Goal: Task Accomplishment & Management: Manage account settings

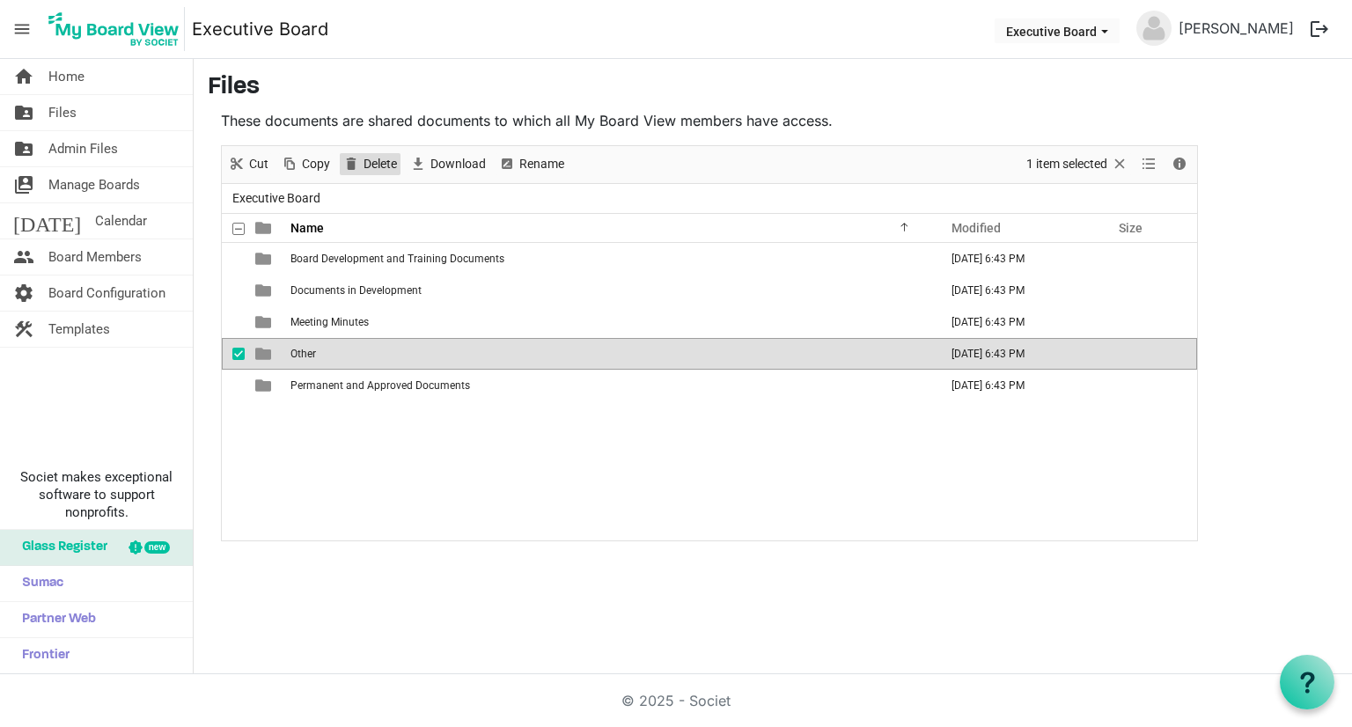
click at [384, 160] on span "Delete" at bounding box center [380, 164] width 37 height 22
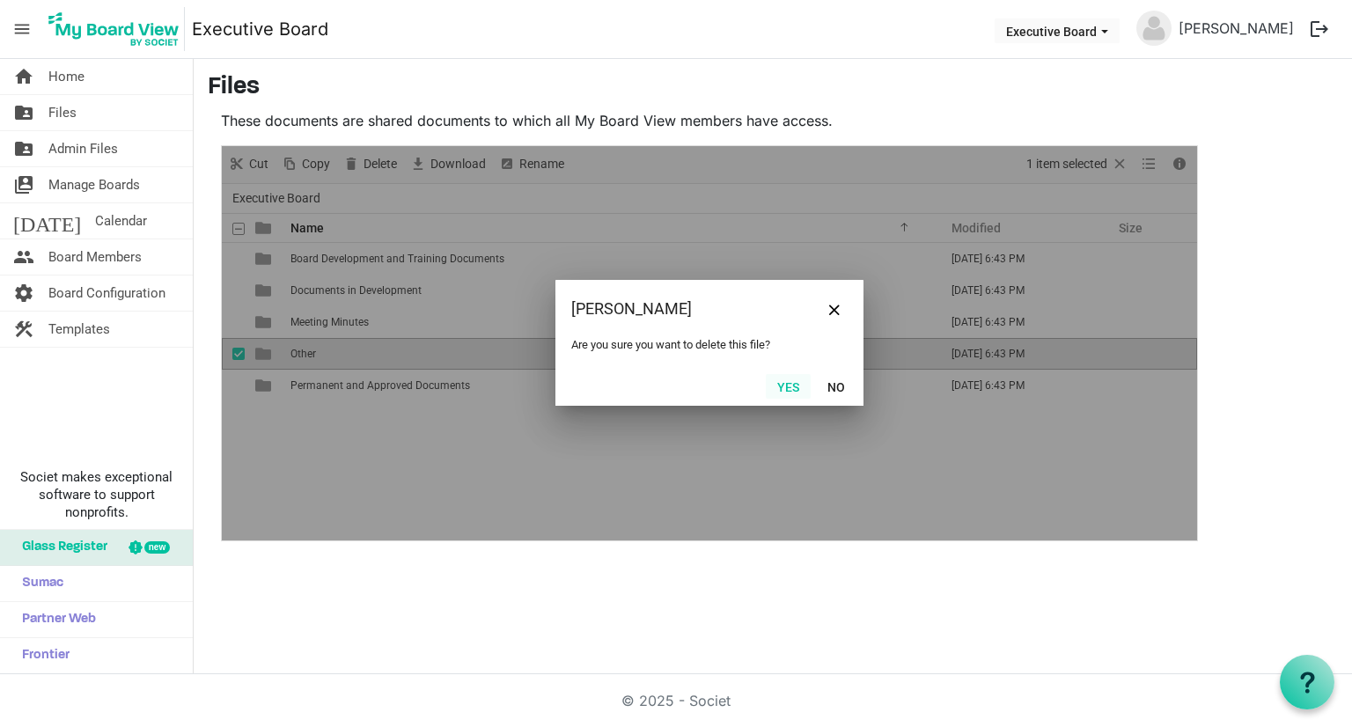
click at [786, 385] on button "Yes" at bounding box center [788, 386] width 45 height 25
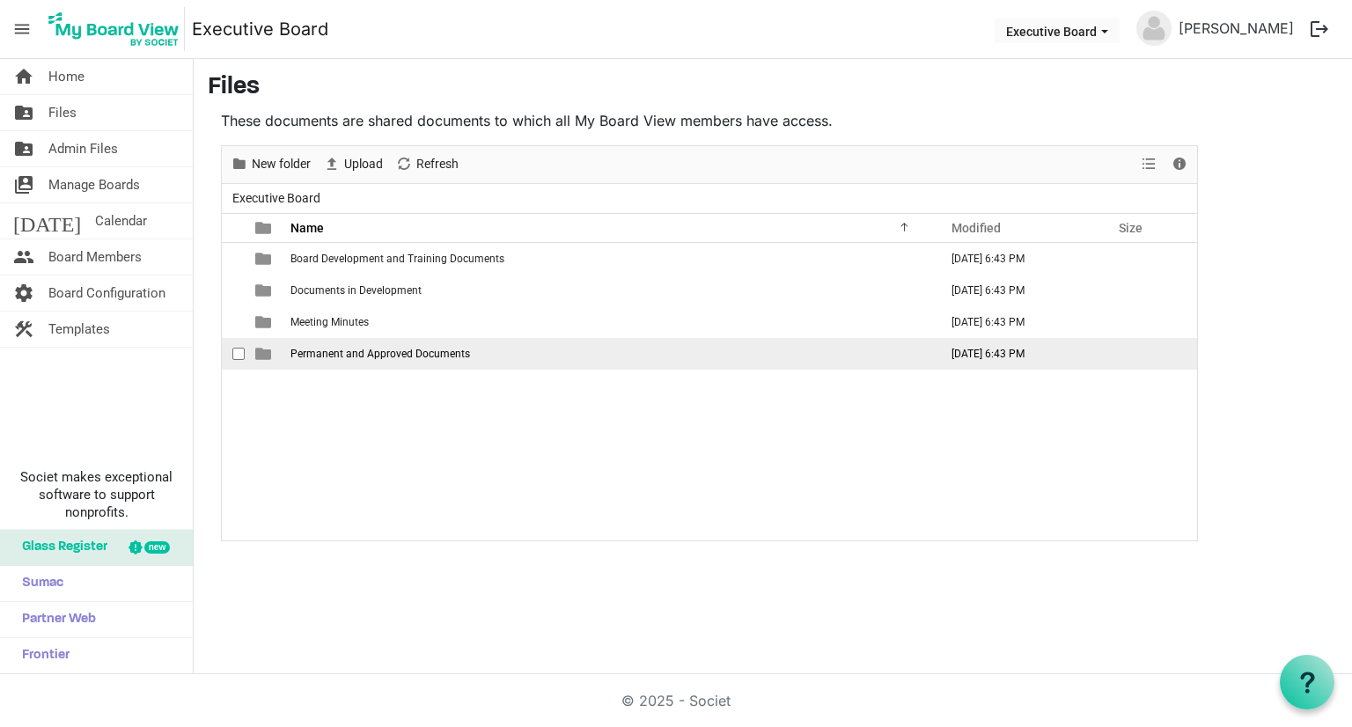
click at [368, 354] on span "Permanent and Approved Documents" at bounding box center [381, 354] width 180 height 12
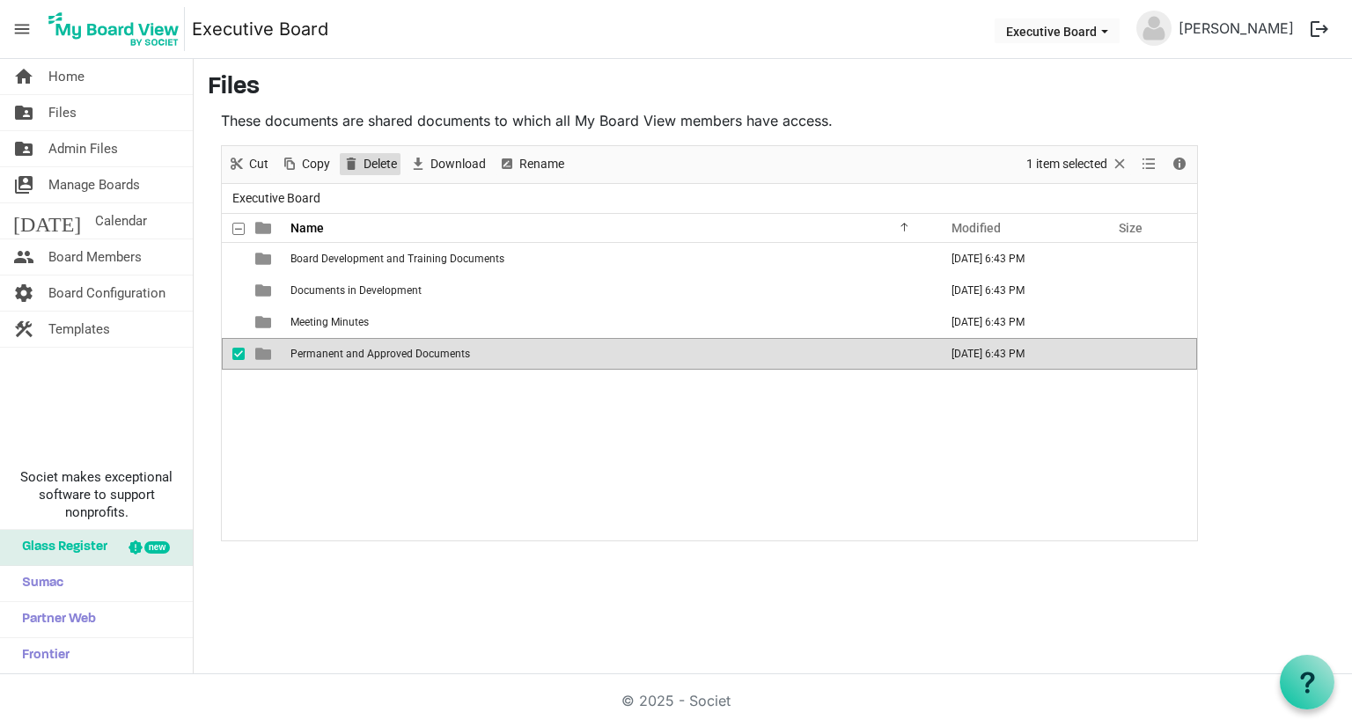
click at [386, 161] on span "Delete" at bounding box center [380, 164] width 37 height 22
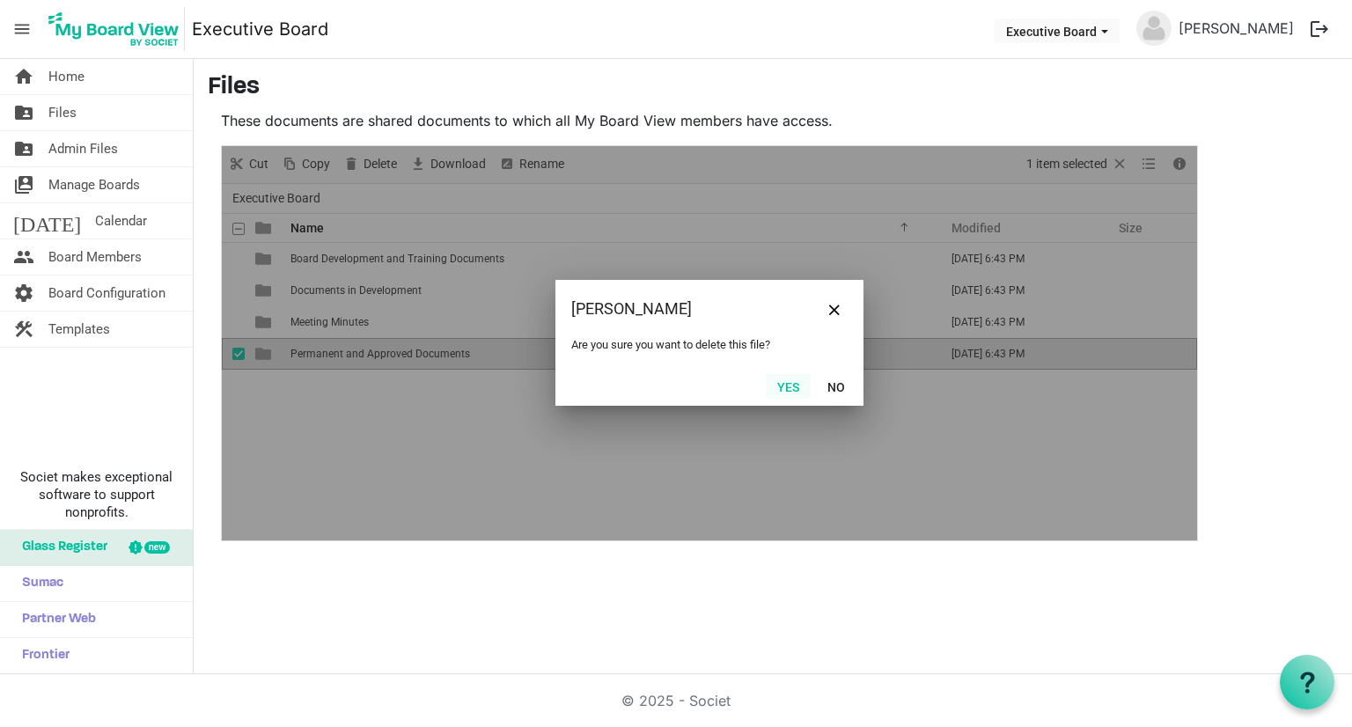
click at [791, 385] on button "Yes" at bounding box center [788, 386] width 45 height 25
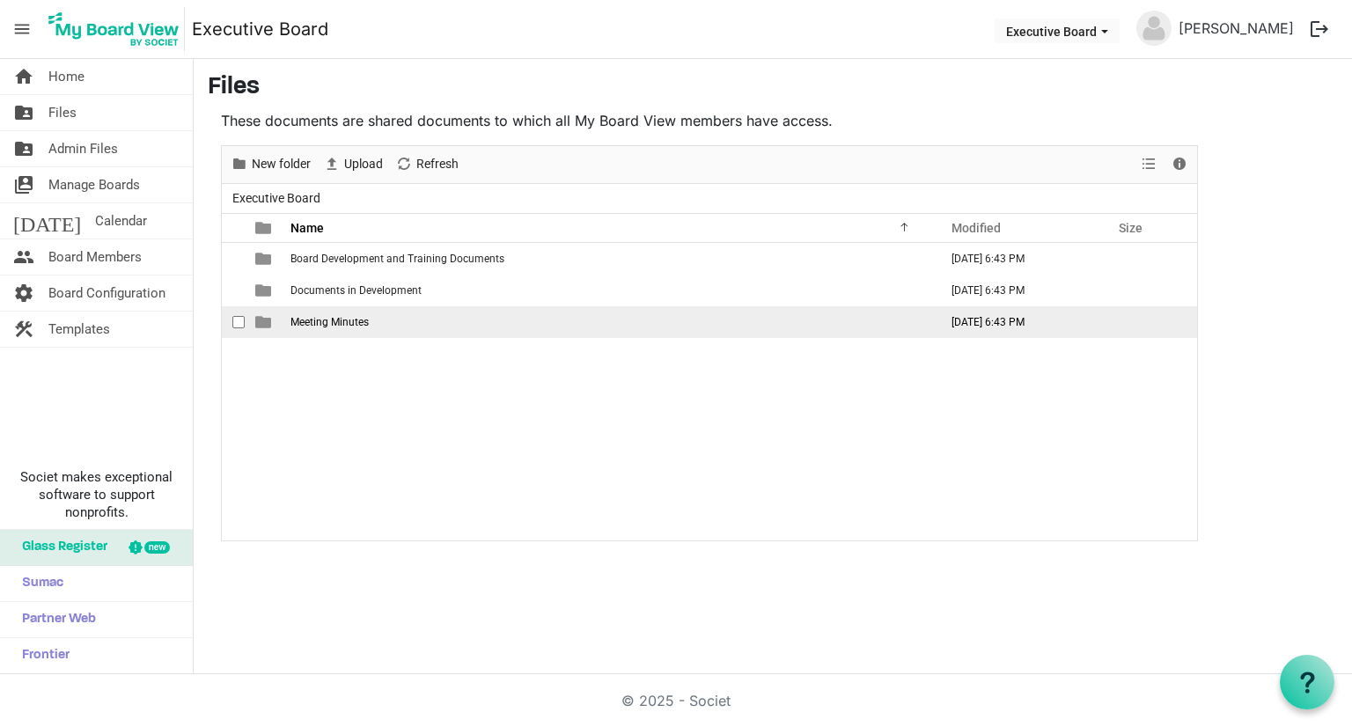
click at [353, 322] on span "Meeting Minutes" at bounding box center [330, 322] width 78 height 12
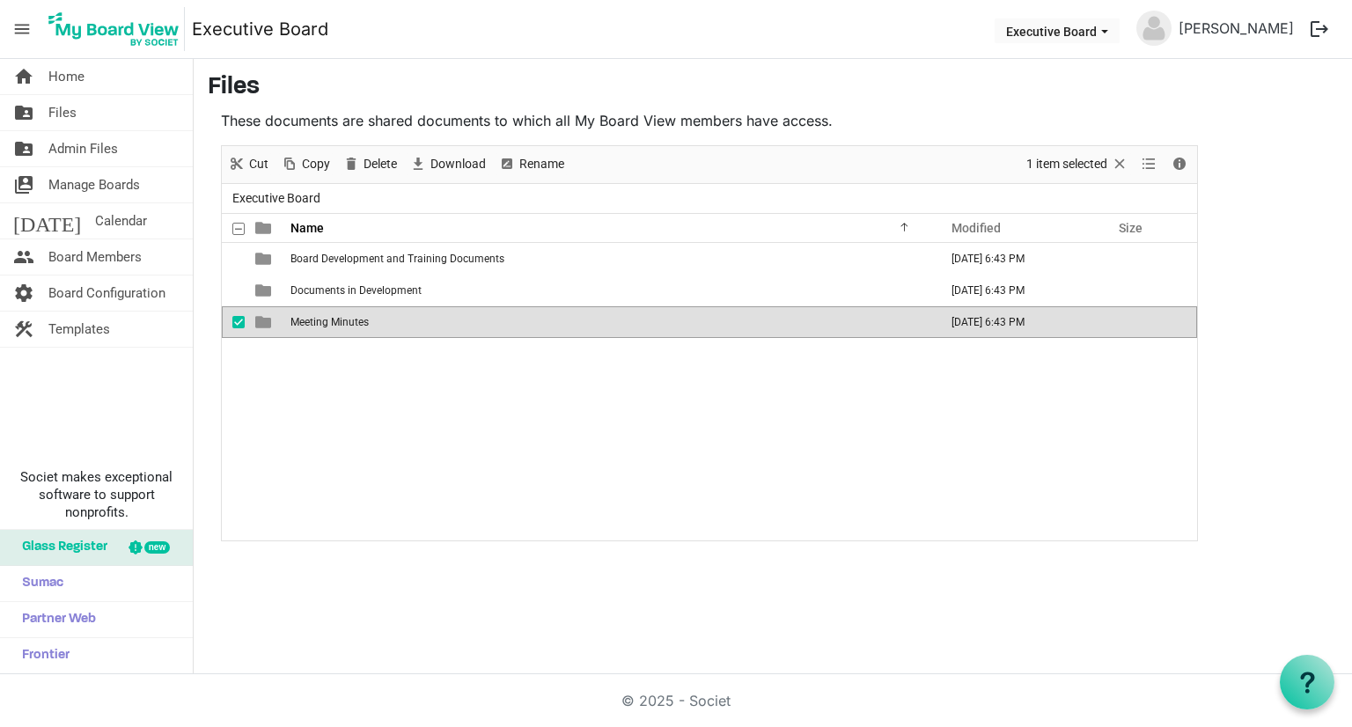
click at [353, 322] on span "Meeting Minutes" at bounding box center [330, 322] width 78 height 12
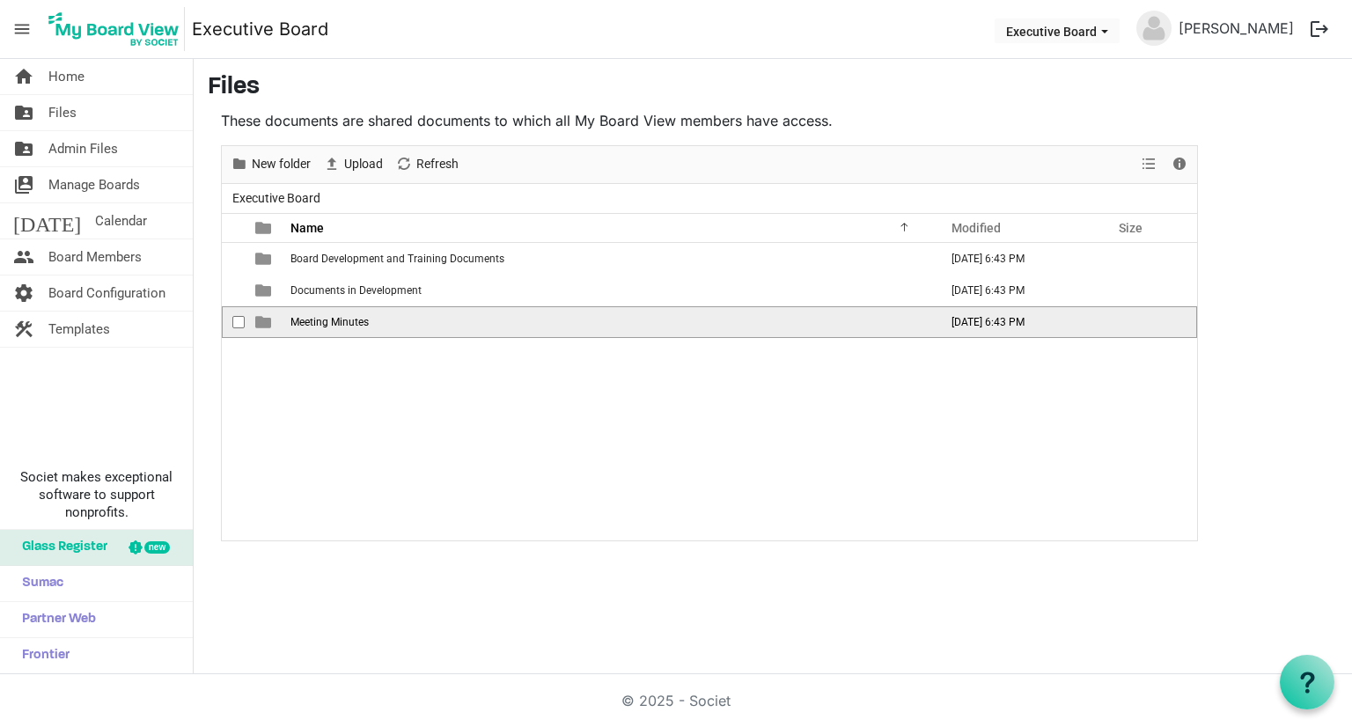
click at [353, 322] on span "Meeting Minutes" at bounding box center [330, 322] width 78 height 12
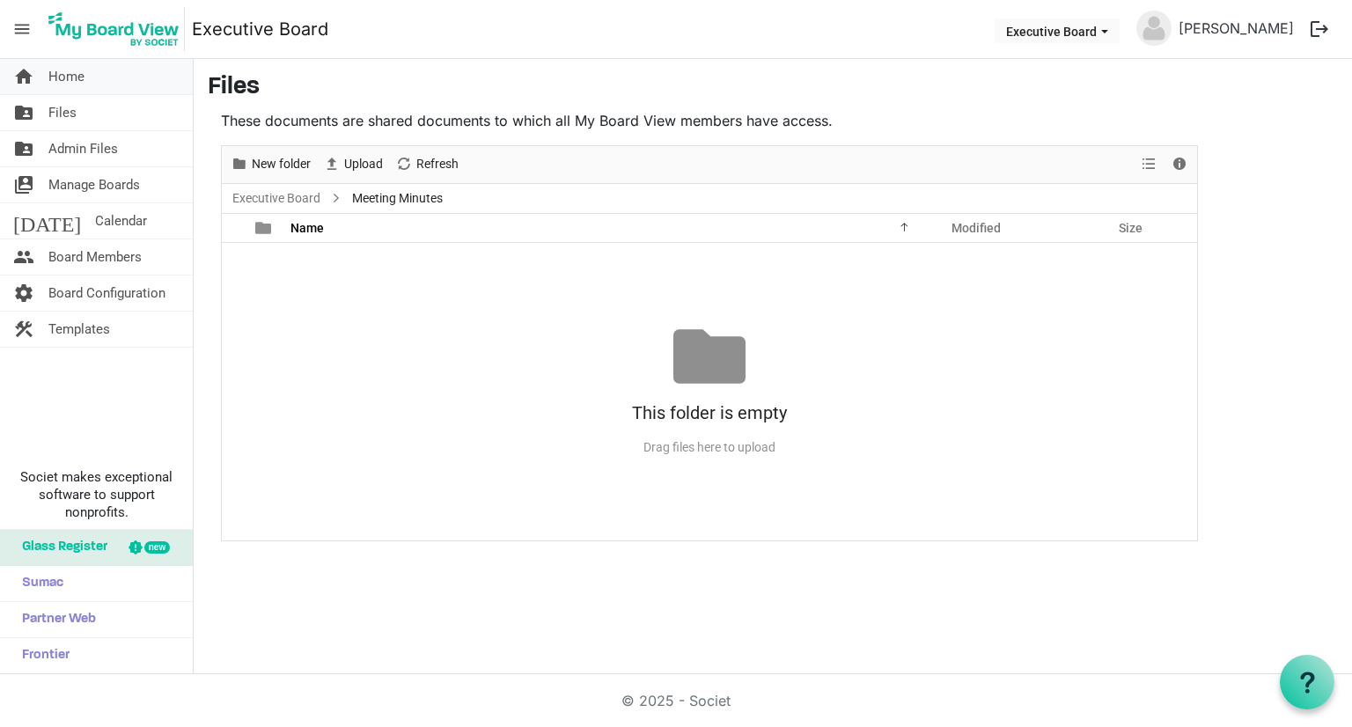
click at [62, 71] on span "Home" at bounding box center [66, 76] width 36 height 35
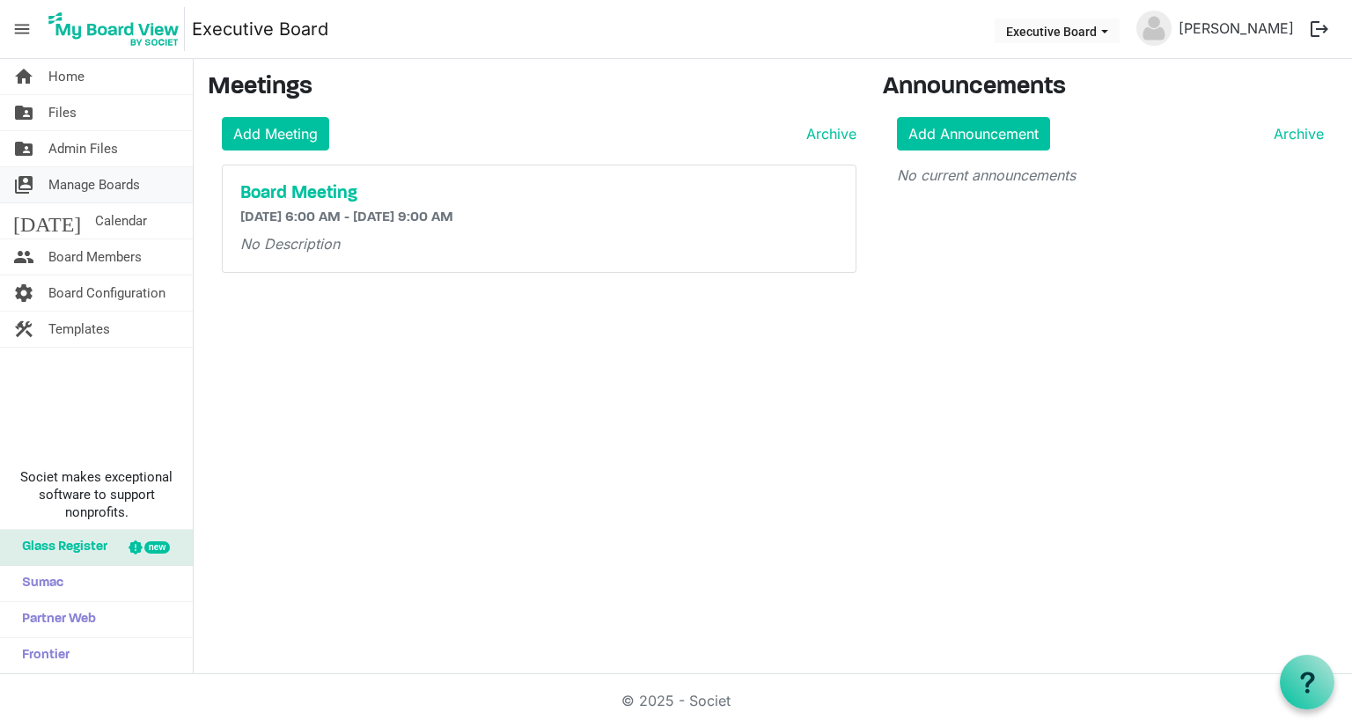
click at [114, 191] on span "Manage Boards" at bounding box center [94, 184] width 92 height 35
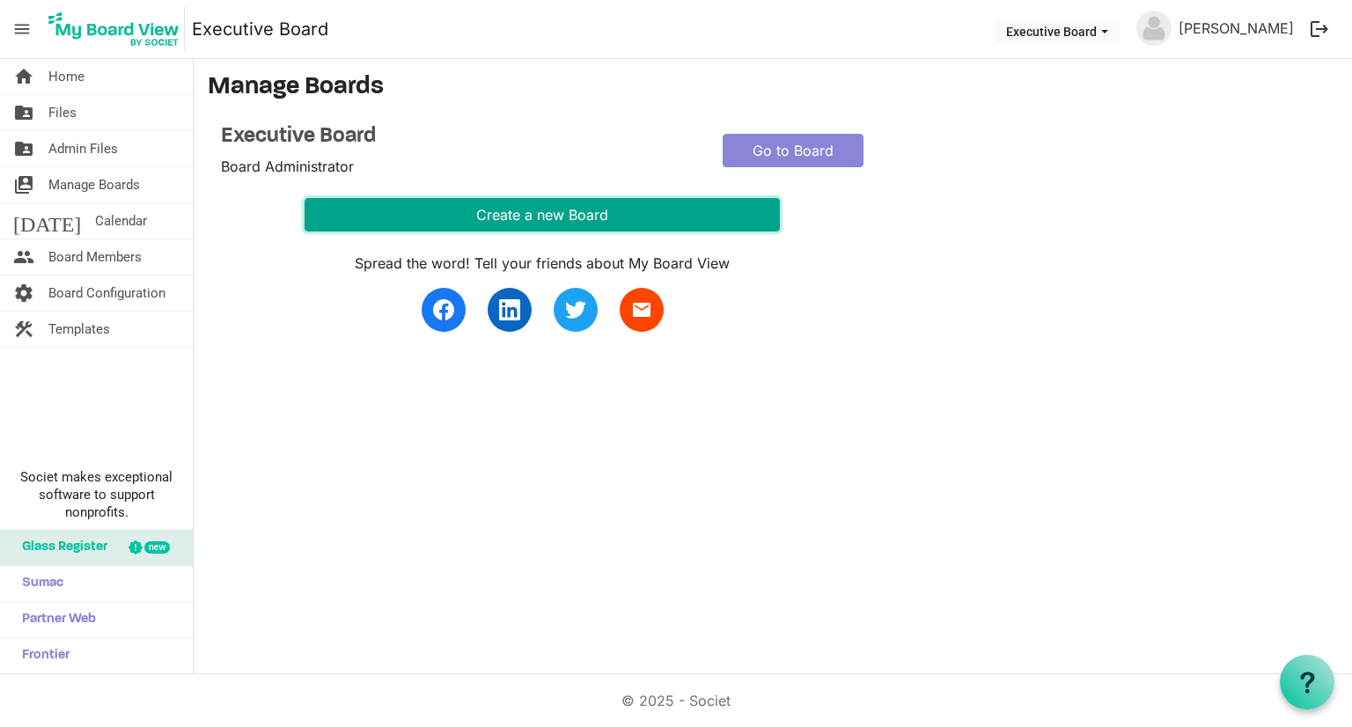
click at [555, 223] on button "Create a new Board" at bounding box center [542, 214] width 475 height 33
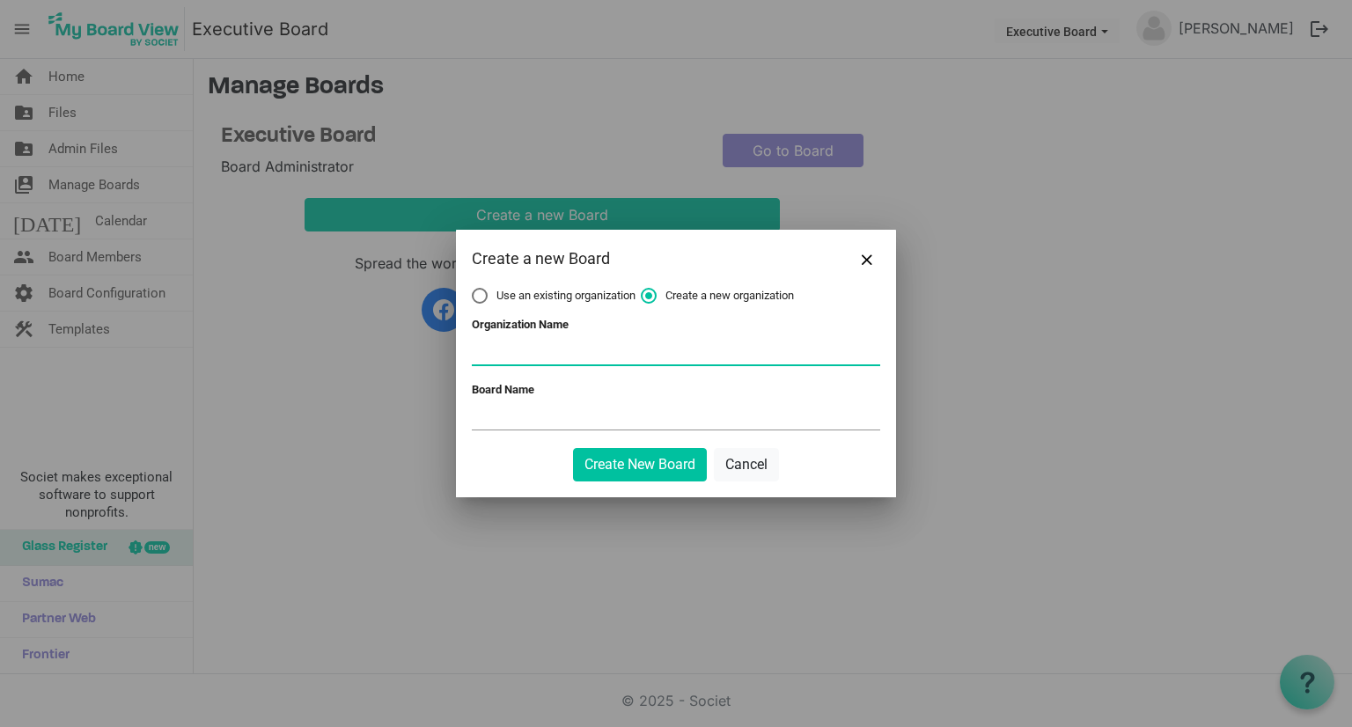
click at [610, 353] on input "Organization Name" at bounding box center [676, 351] width 408 height 26
click at [497, 295] on span "Use an existing organization" at bounding box center [554, 296] width 164 height 16
click at [473, 289] on input "Use an existing organization" at bounding box center [472, 288] width 1 height 1
radio input "true"
click at [570, 357] on span at bounding box center [676, 351] width 408 height 27
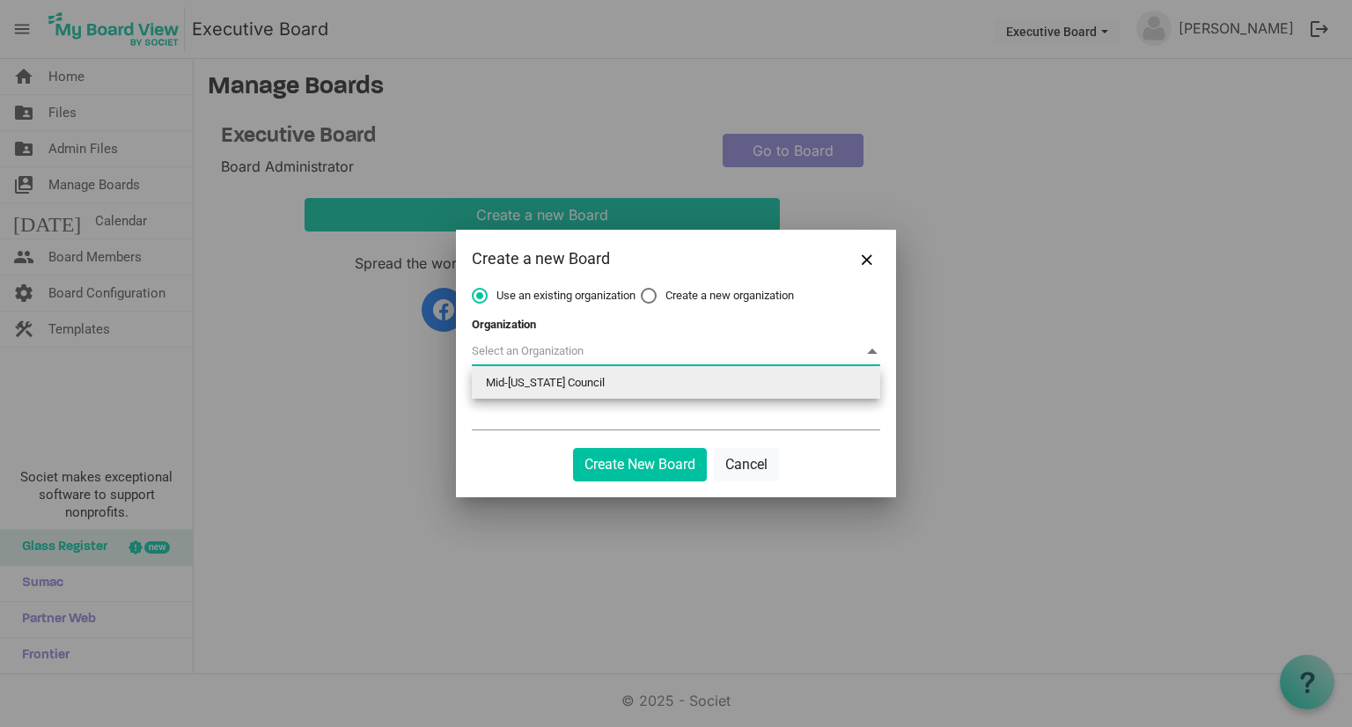
click at [577, 386] on li "Mid-Iowa Council" at bounding box center [676, 383] width 408 height 32
type input "Mid-Iowa Council"
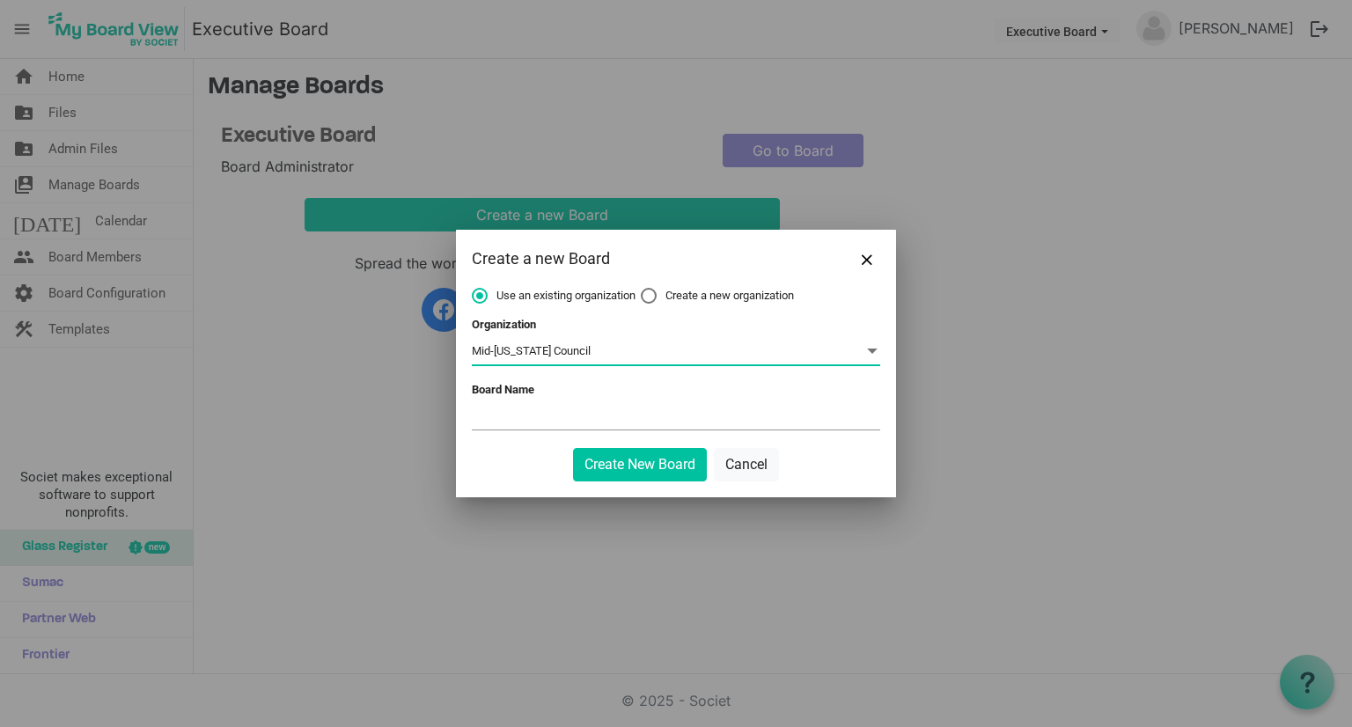
click at [578, 420] on input "Board Name" at bounding box center [676, 416] width 408 height 26
click at [673, 422] on input "Executive Committee" at bounding box center [676, 416] width 408 height 26
click at [736, 427] on input "Executive Committee" at bounding box center [676, 416] width 408 height 26
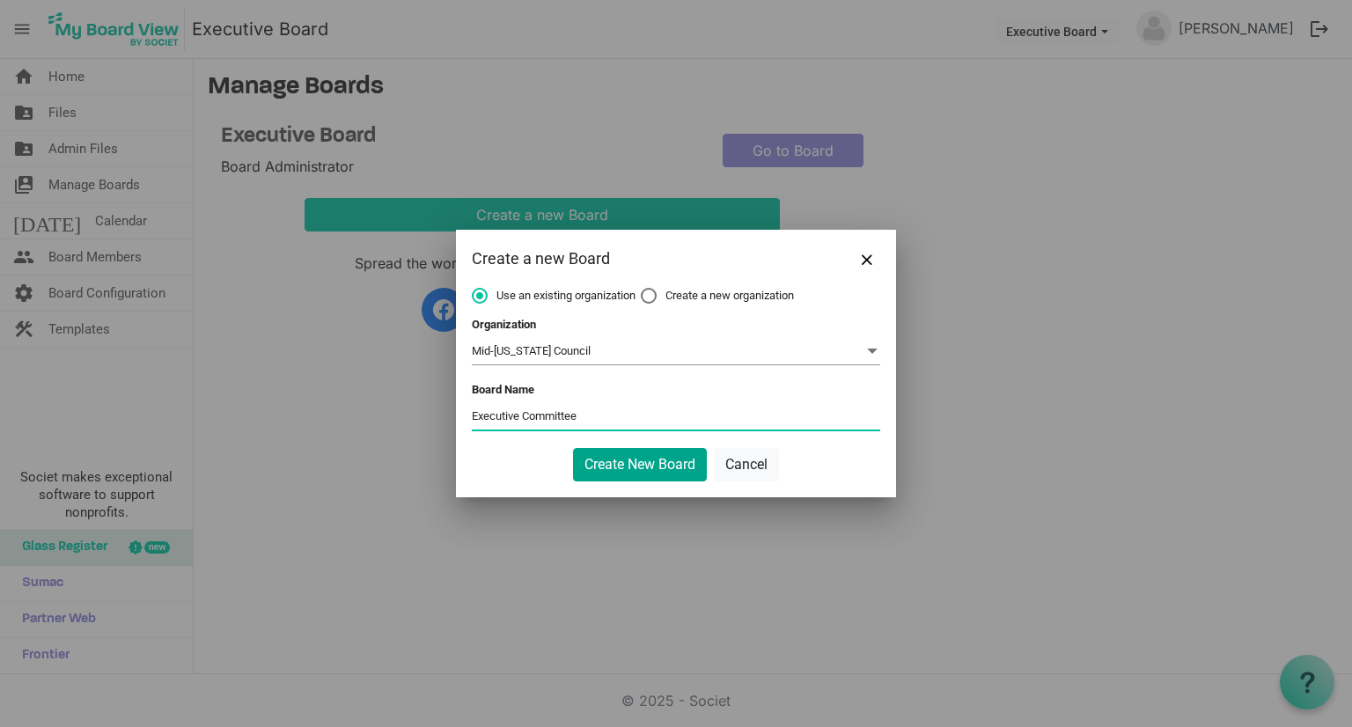
type input "Executive Committee"
click at [628, 465] on button "Create New Board" at bounding box center [640, 464] width 134 height 33
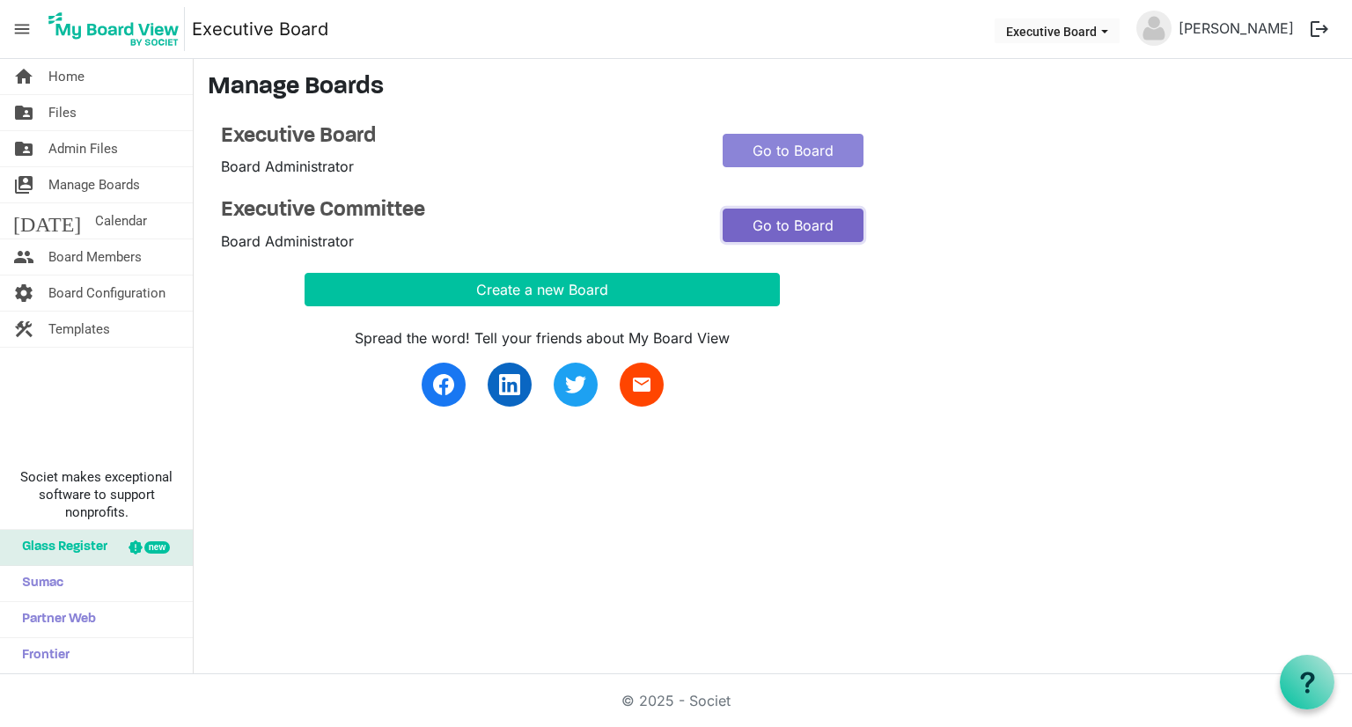
click at [782, 222] on link "Go to Board" at bounding box center [793, 225] width 141 height 33
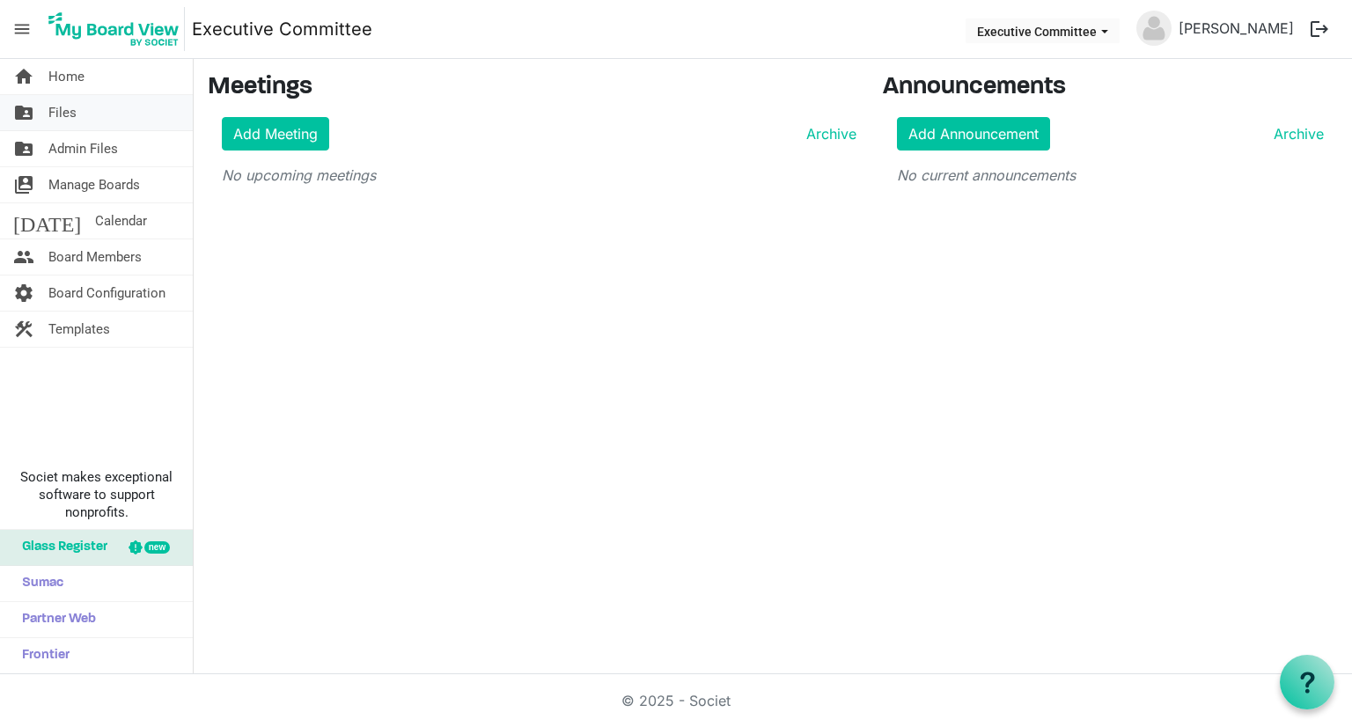
click at [66, 114] on span "Files" at bounding box center [62, 112] width 28 height 35
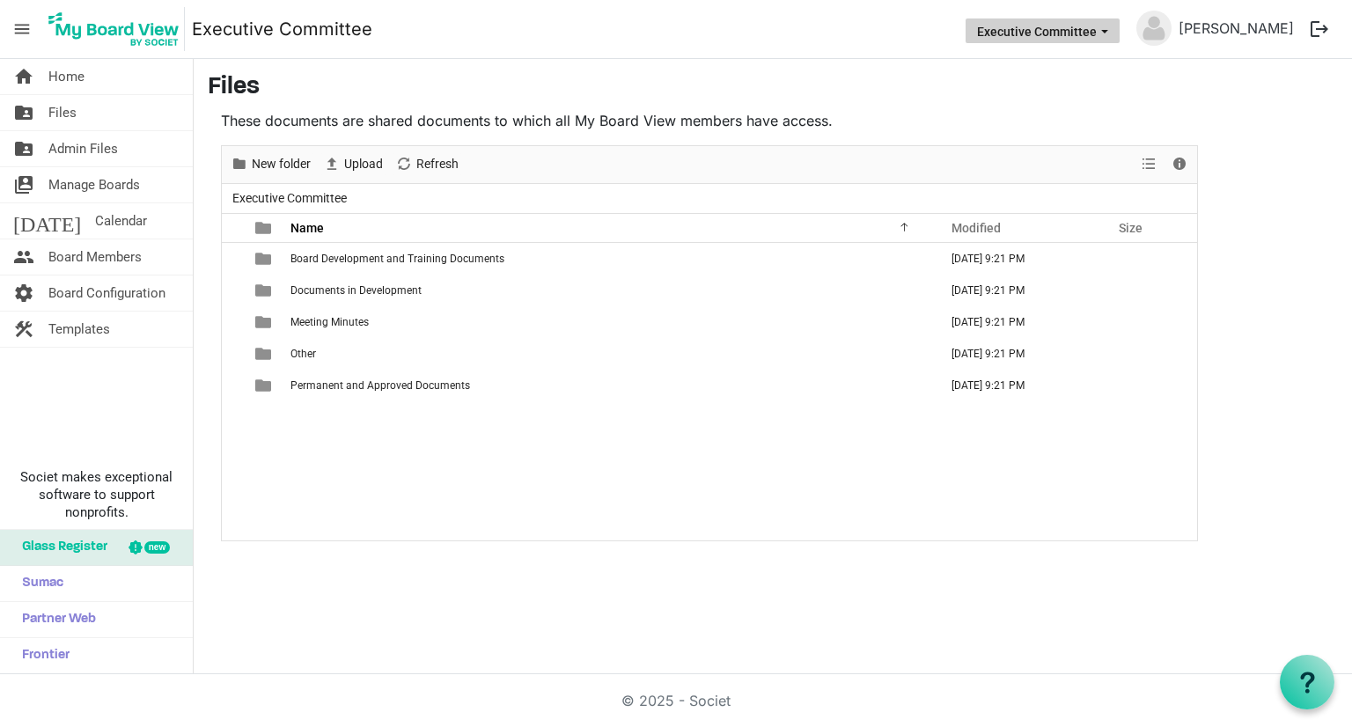
click at [1081, 28] on button "Executive Committee" at bounding box center [1043, 30] width 154 height 25
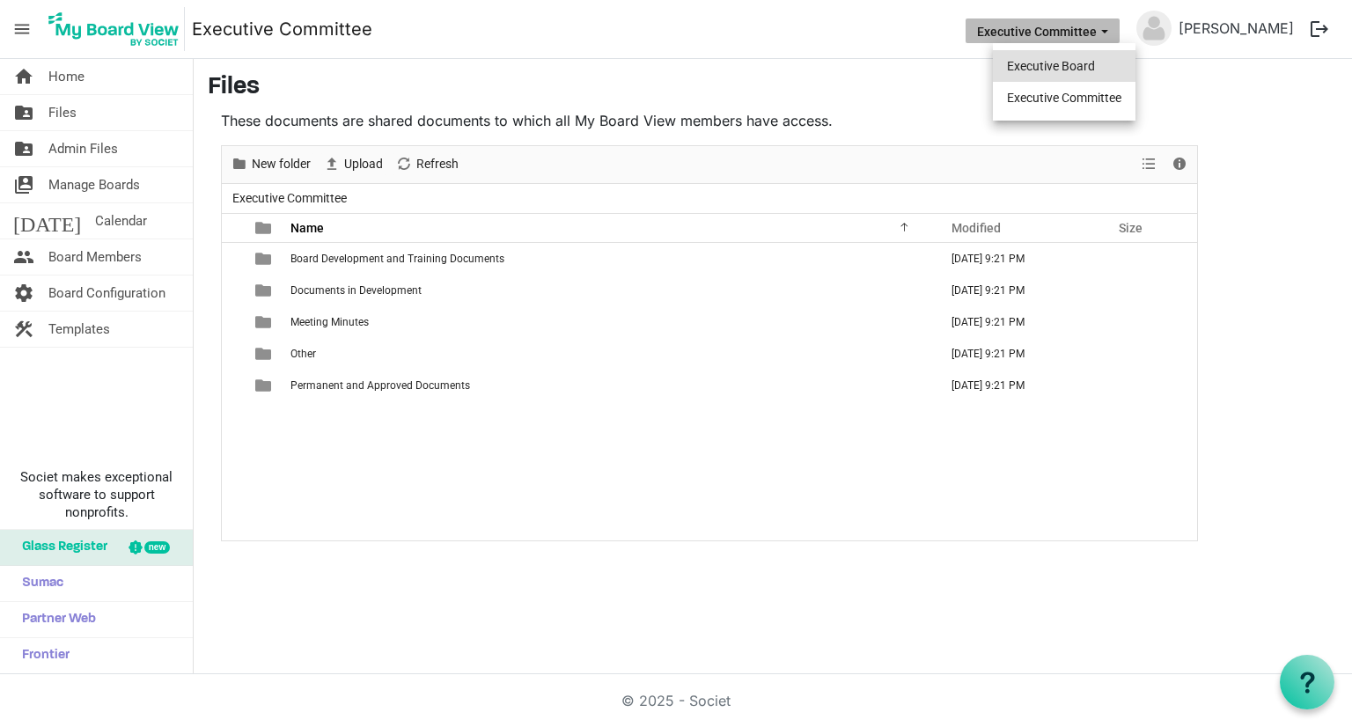
click at [1083, 69] on li "Executive Board" at bounding box center [1064, 66] width 143 height 32
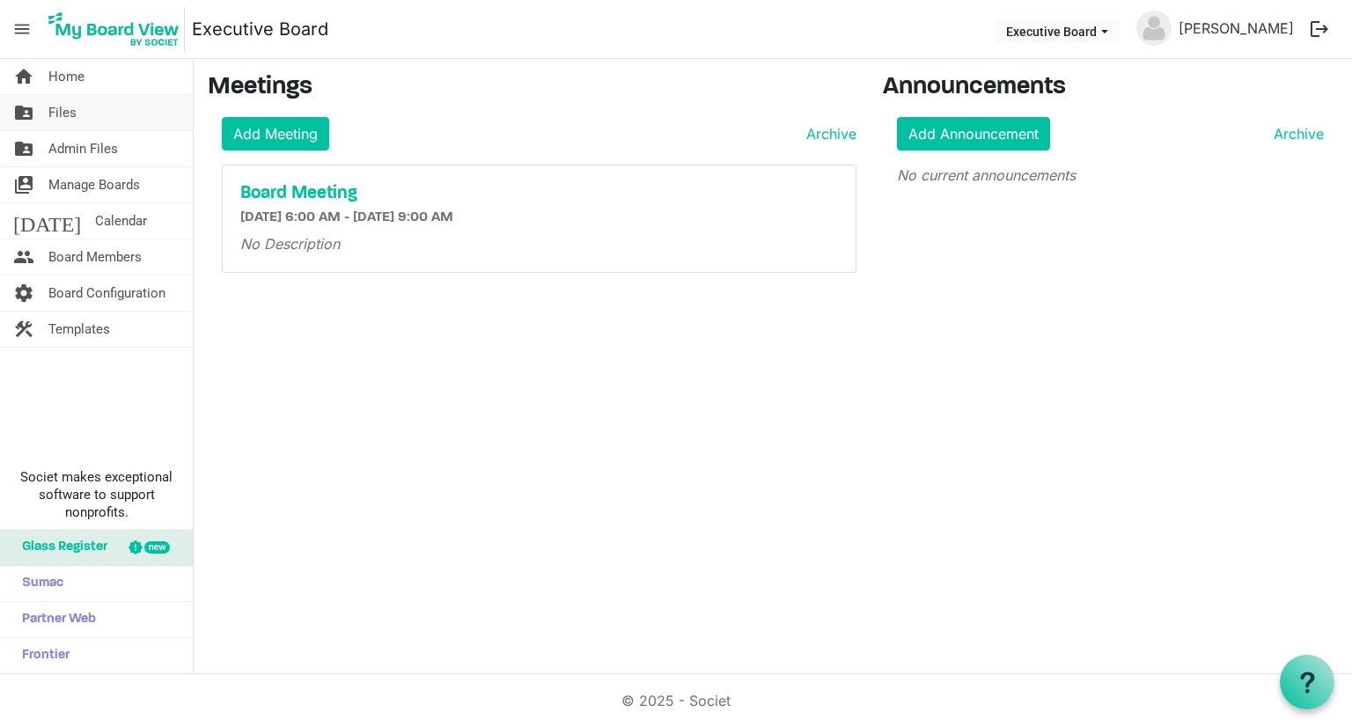
click at [69, 120] on span "Files" at bounding box center [62, 112] width 28 height 35
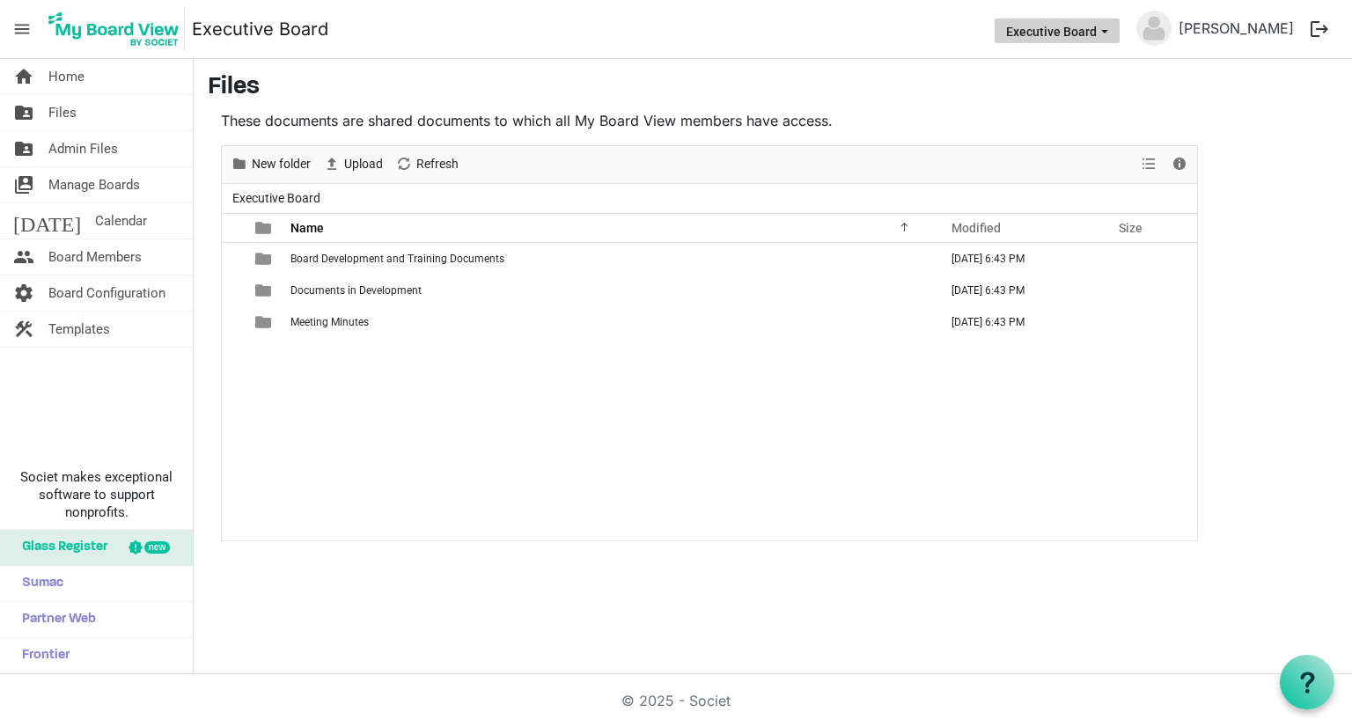
click at [1075, 23] on button "Executive Board" at bounding box center [1057, 30] width 125 height 25
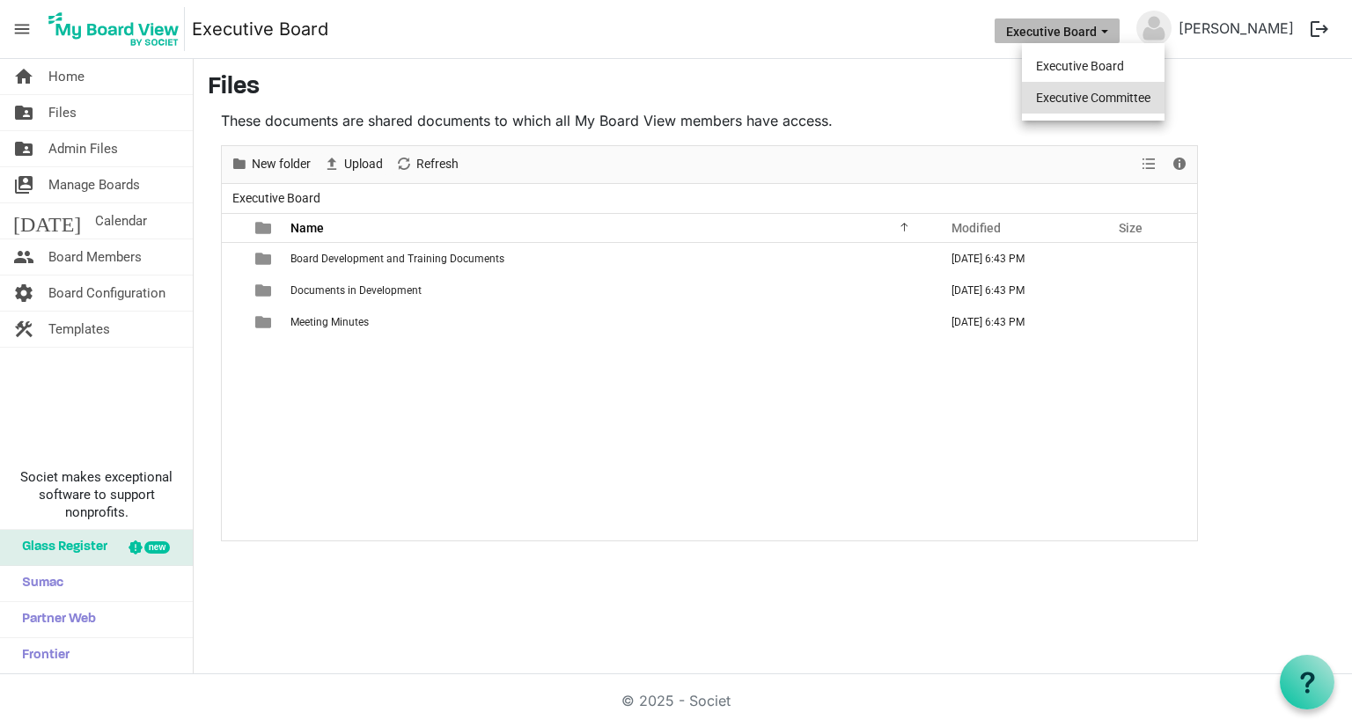
click at [1101, 96] on li "Executive Committee" at bounding box center [1093, 98] width 143 height 32
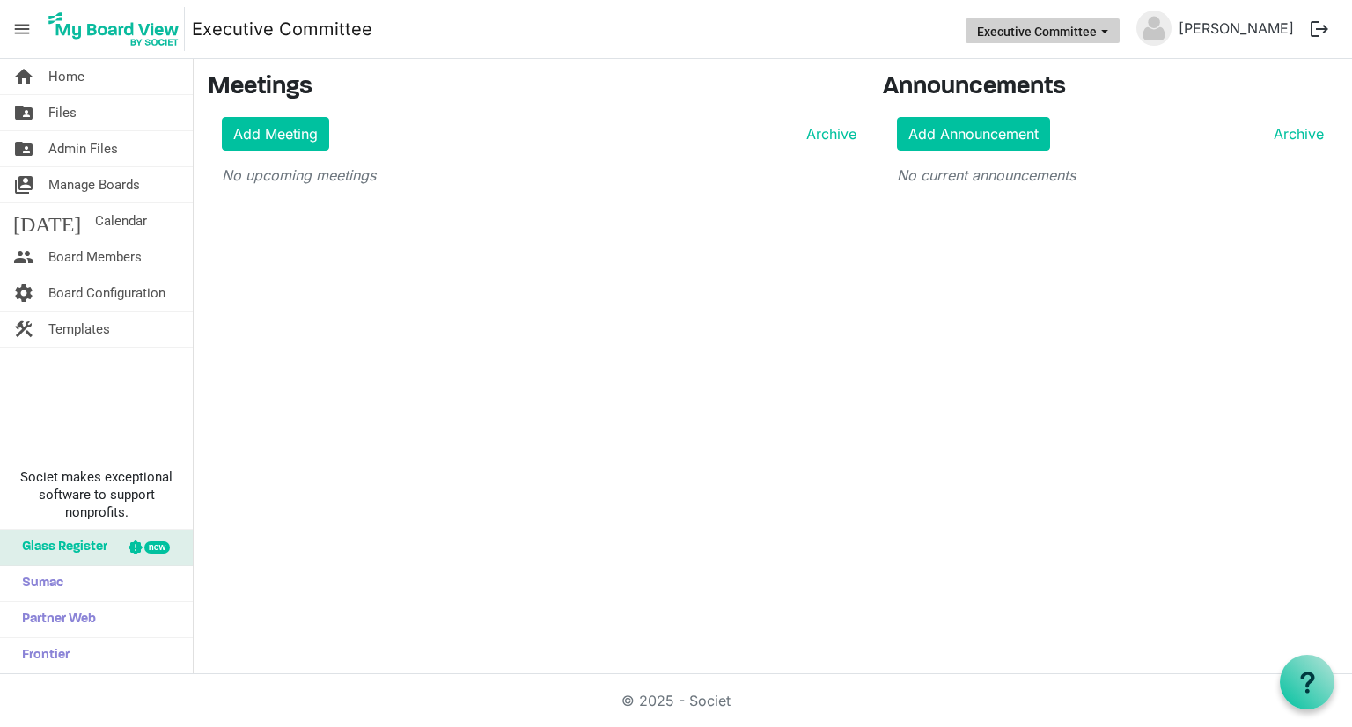
click at [1073, 34] on button "Executive Committee" at bounding box center [1043, 30] width 154 height 25
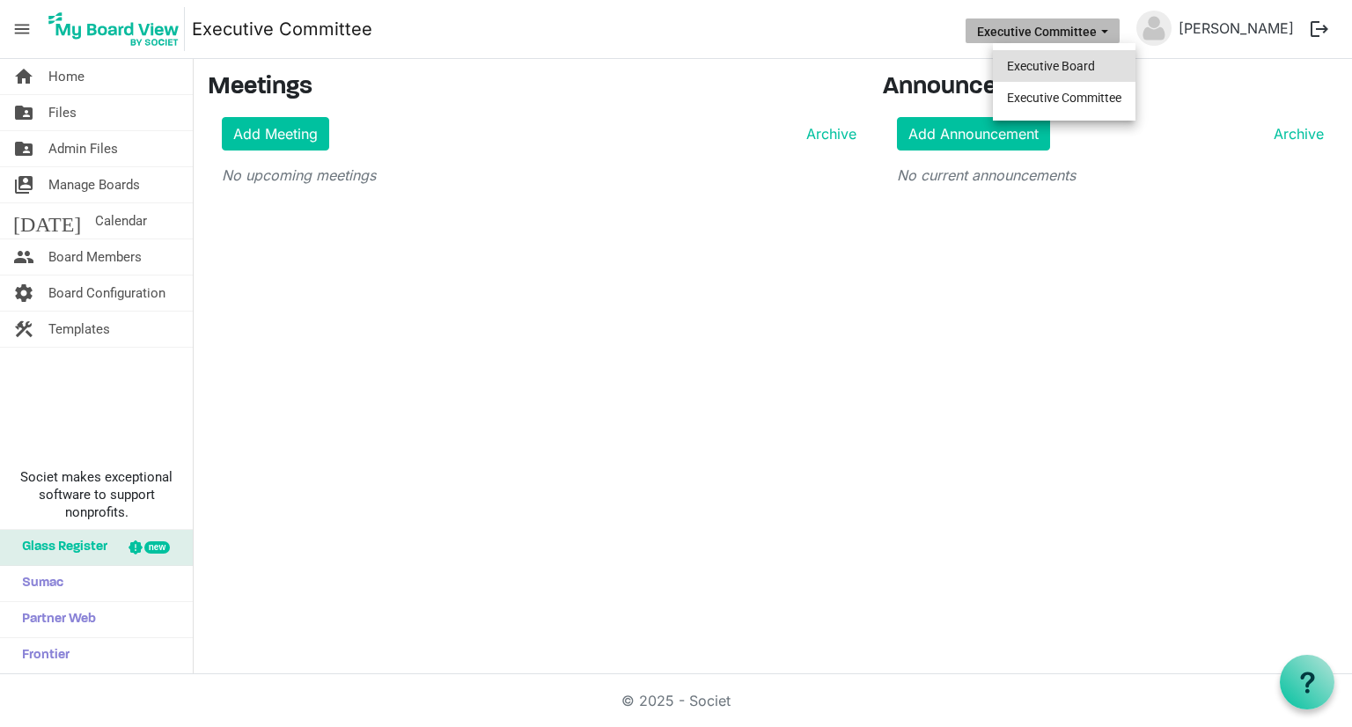
click at [1078, 64] on li "Executive Board" at bounding box center [1064, 66] width 143 height 32
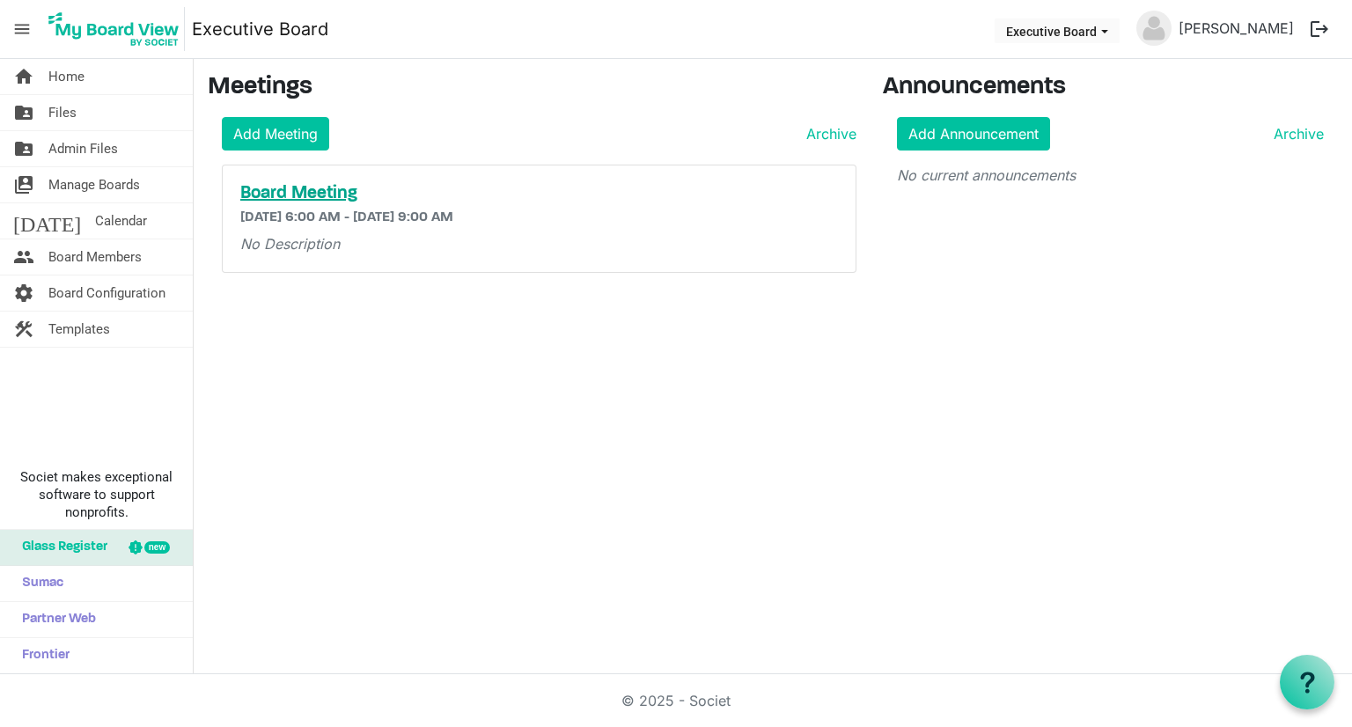
click at [319, 195] on h5 "Board Meeting" at bounding box center [539, 193] width 598 height 21
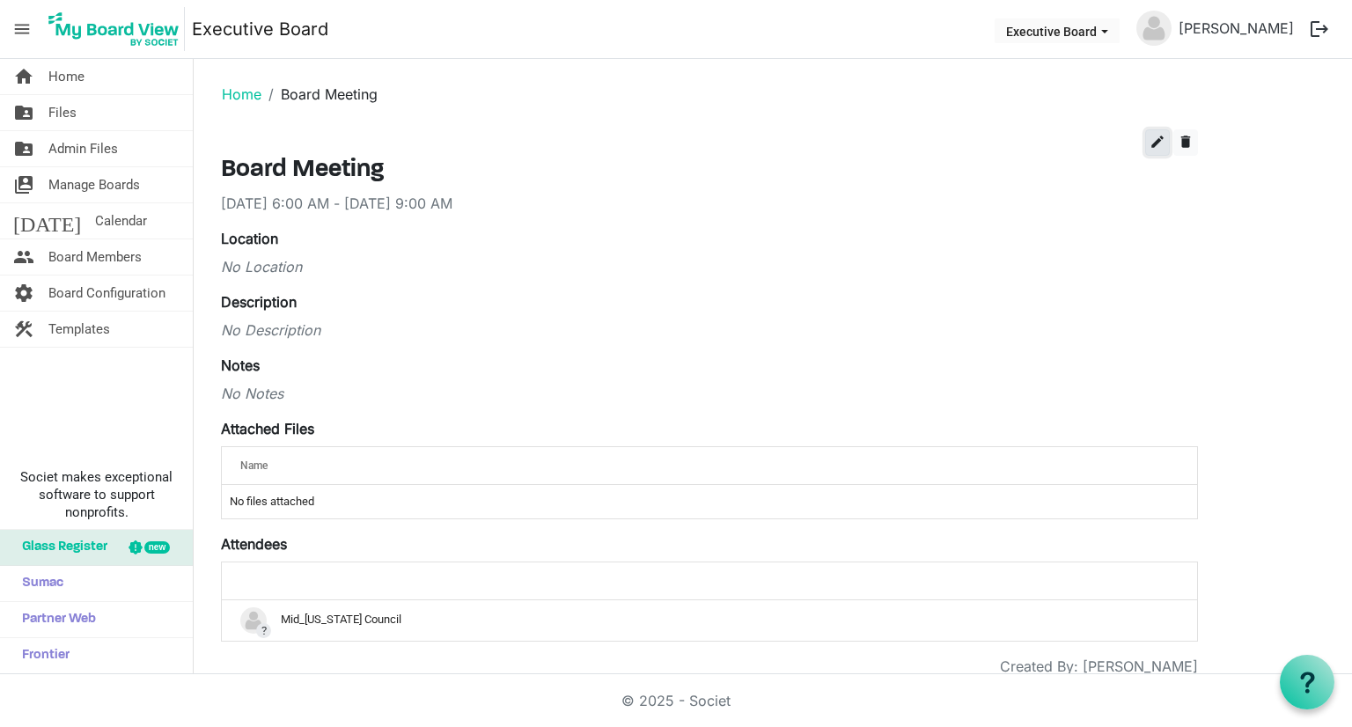
click at [1159, 137] on span "edit" at bounding box center [1158, 142] width 16 height 16
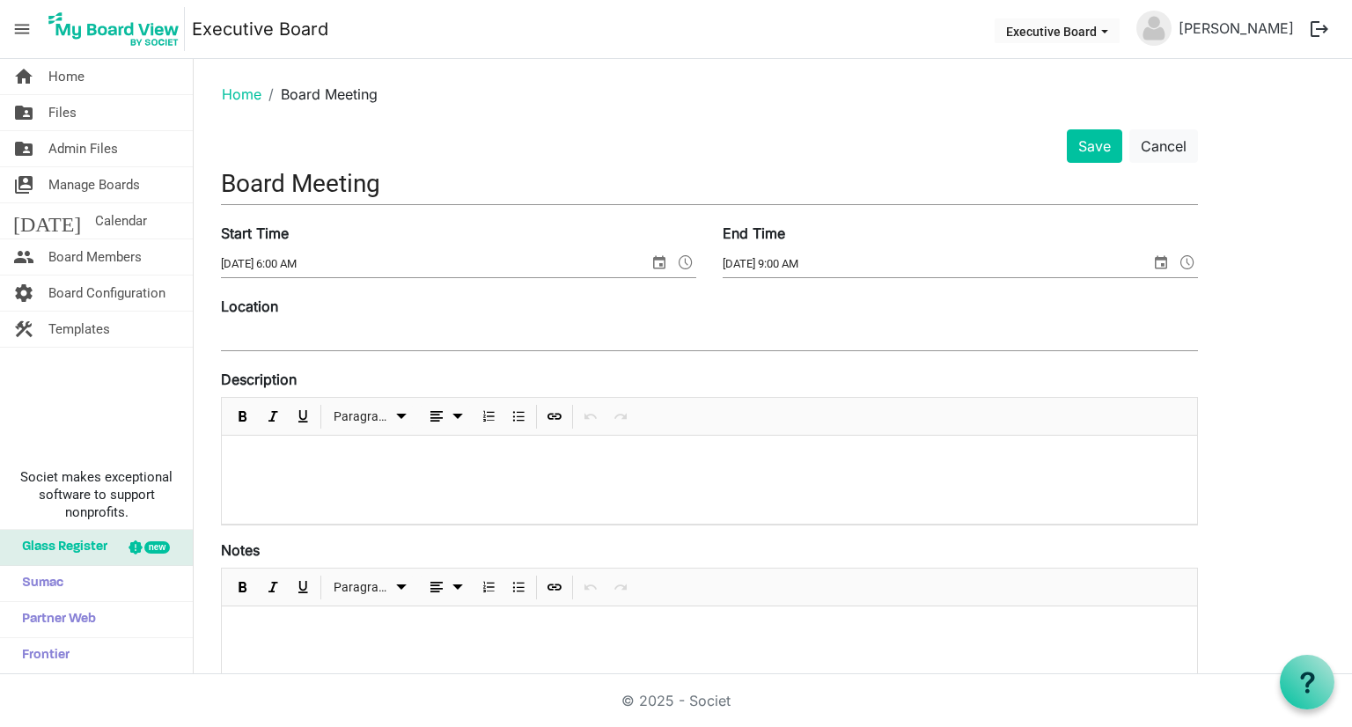
click at [680, 261] on span at bounding box center [685, 262] width 21 height 23
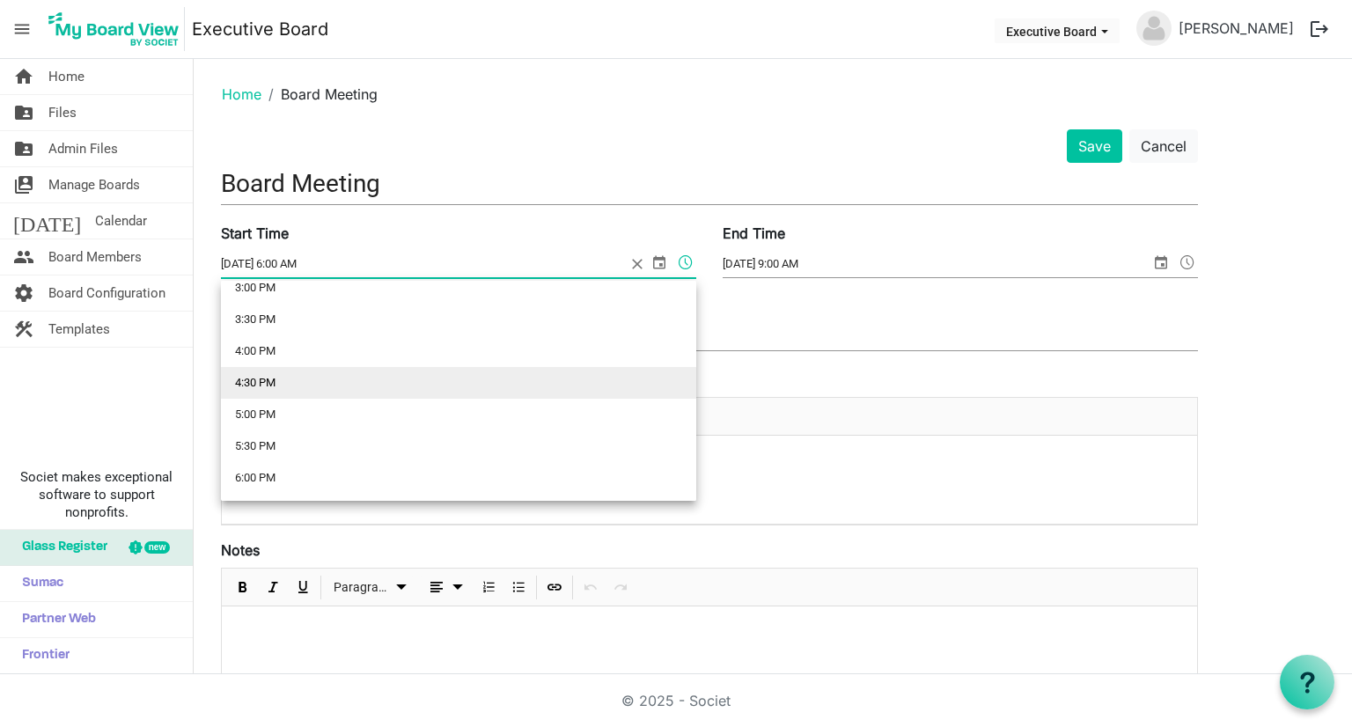
scroll to position [997, 0]
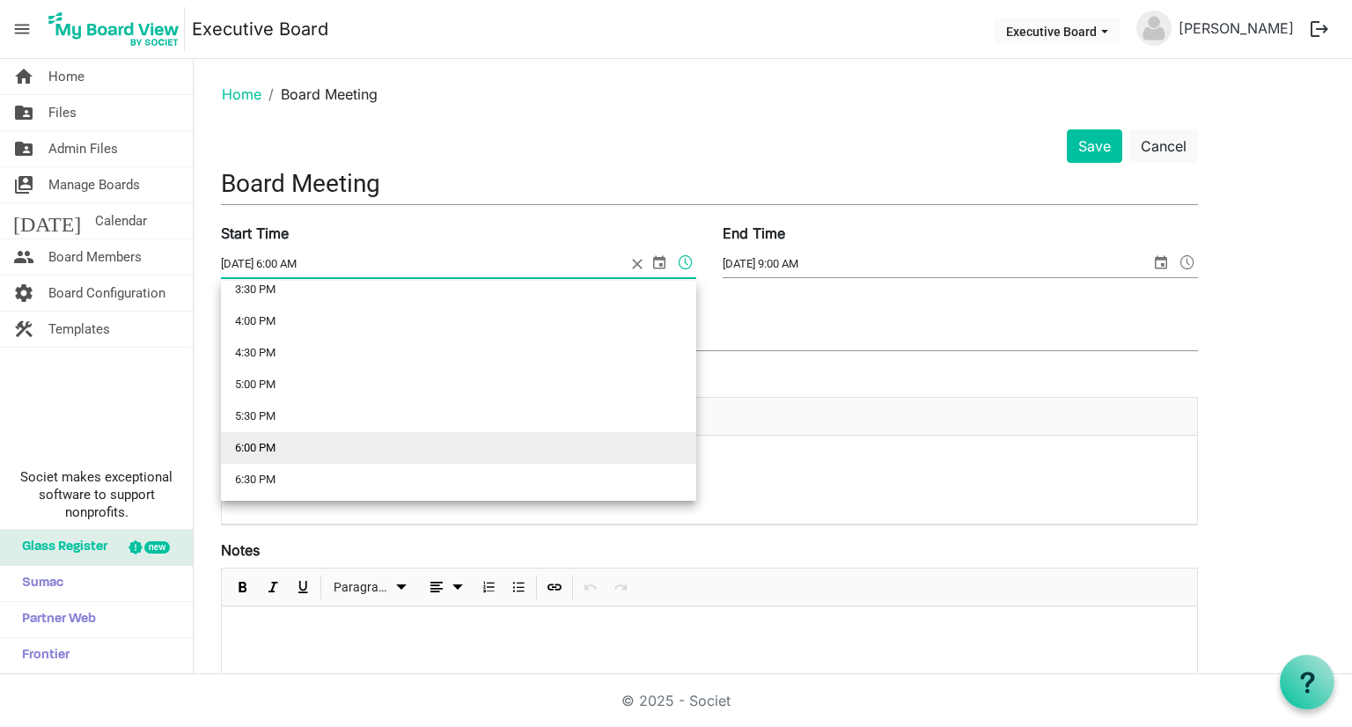
click at [450, 450] on li "6:00 PM" at bounding box center [458, 448] width 475 height 32
type input "[DATE] 6:00 PM"
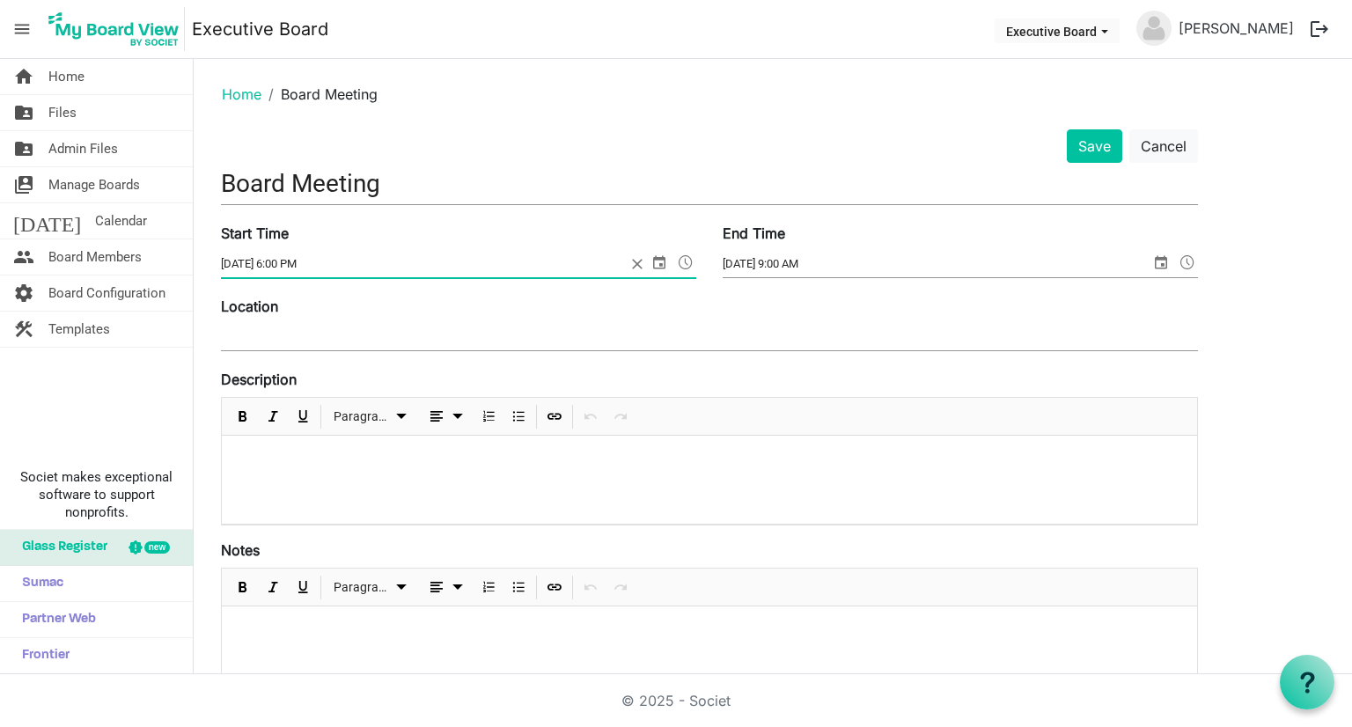
click at [1192, 259] on span at bounding box center [1187, 262] width 21 height 23
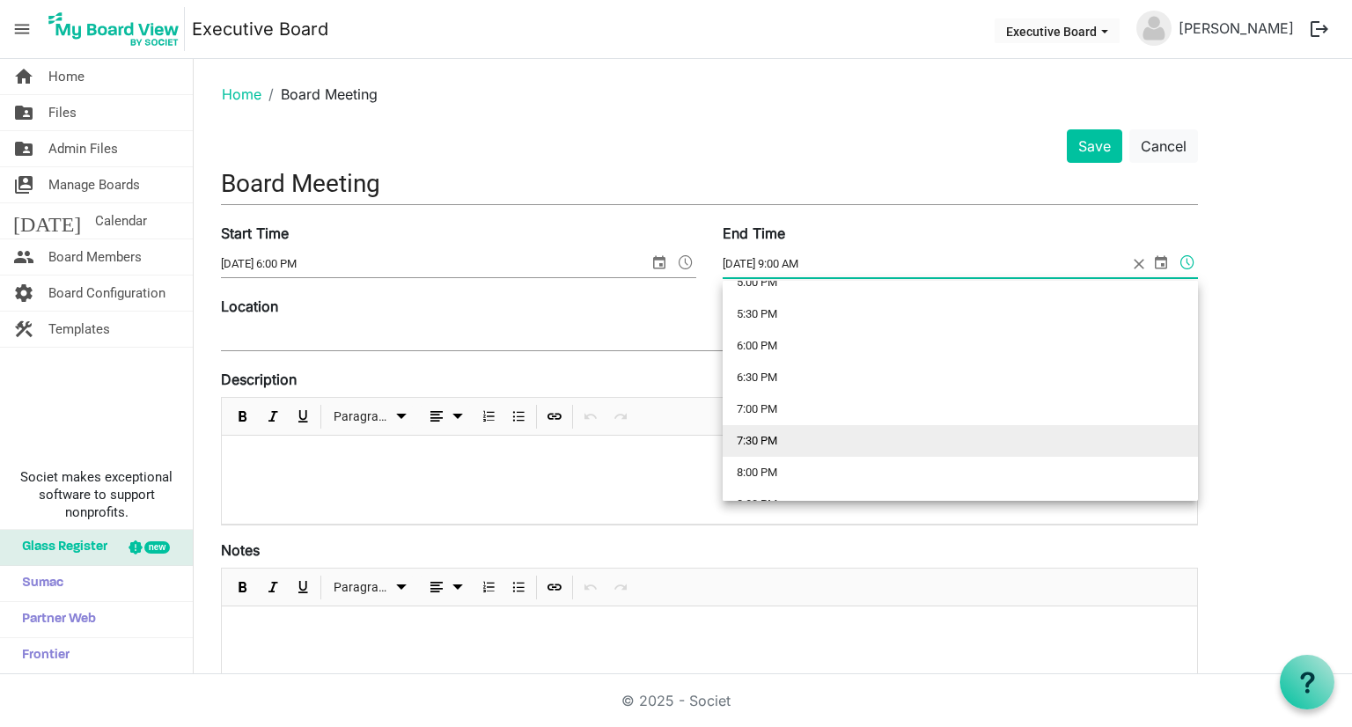
scroll to position [1187, 0]
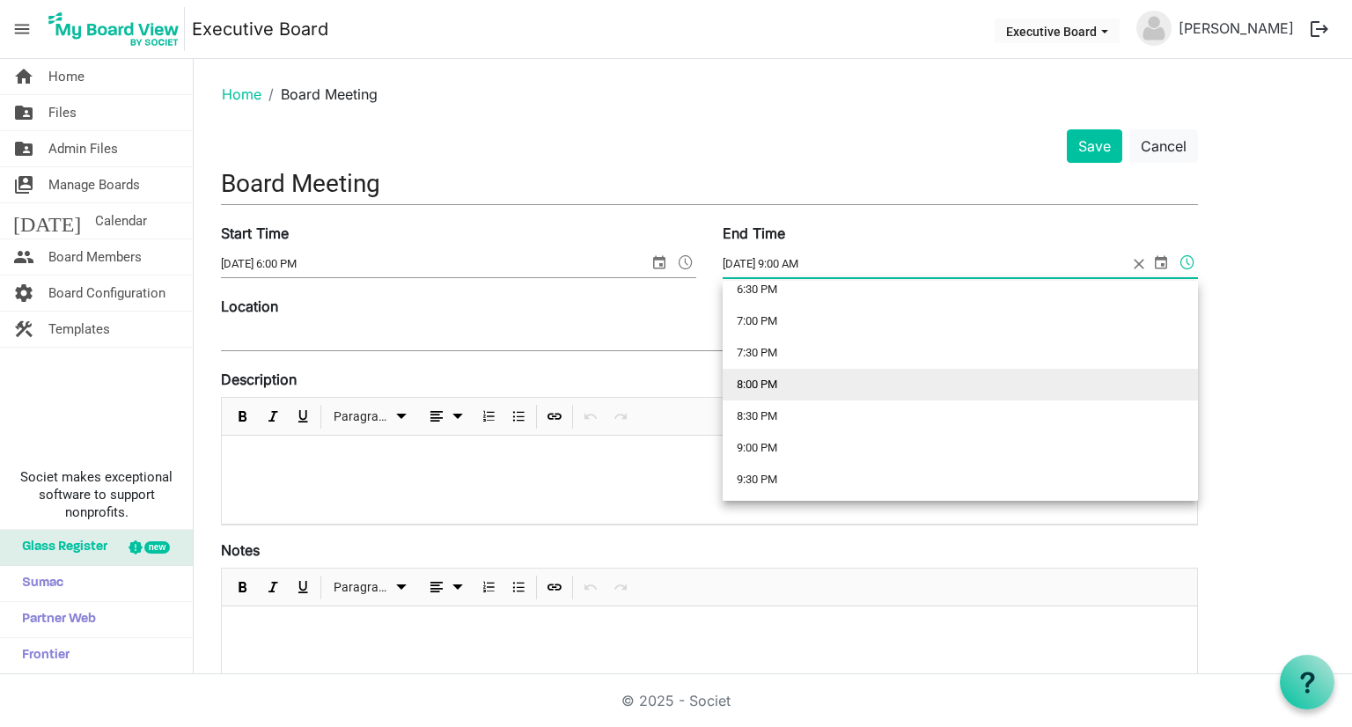
click at [900, 387] on li "8:00 PM" at bounding box center [960, 385] width 475 height 32
type input "[DATE] 8:00 PM"
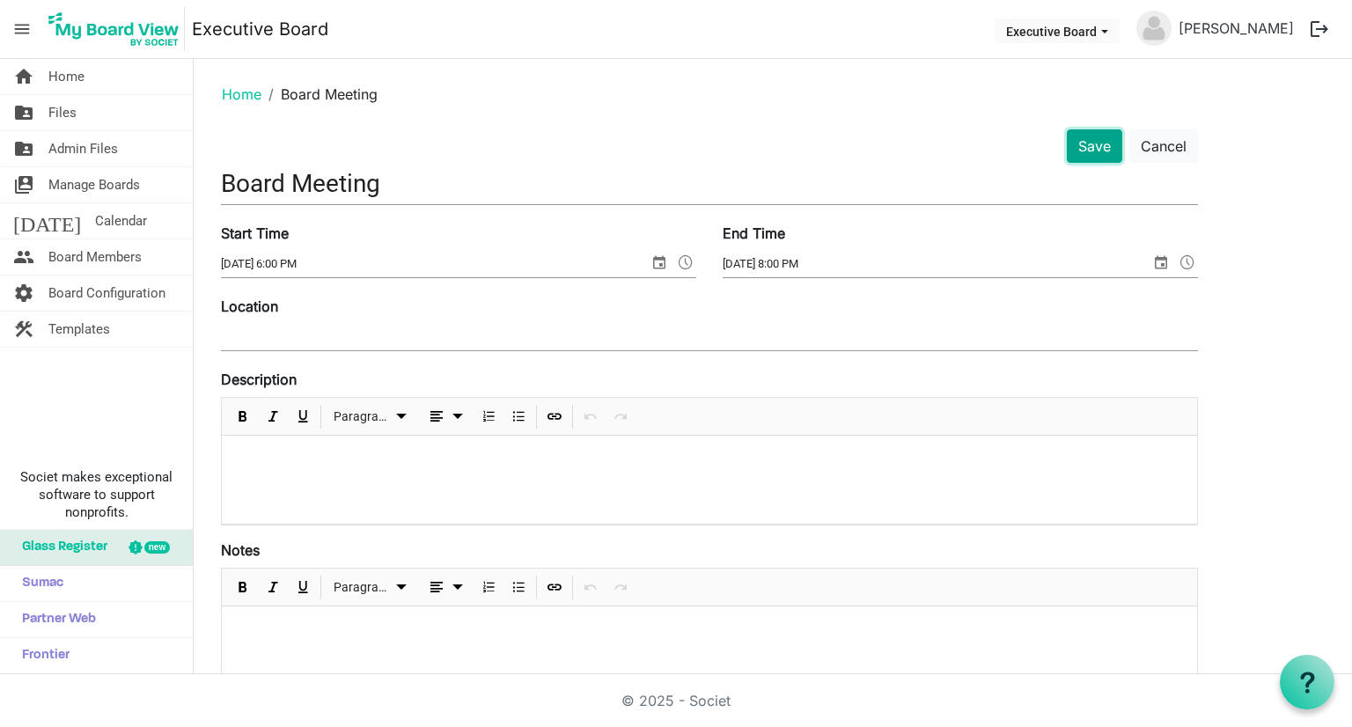
click at [1114, 143] on button "Save" at bounding box center [1094, 145] width 55 height 33
